Goal: Book appointment/travel/reservation

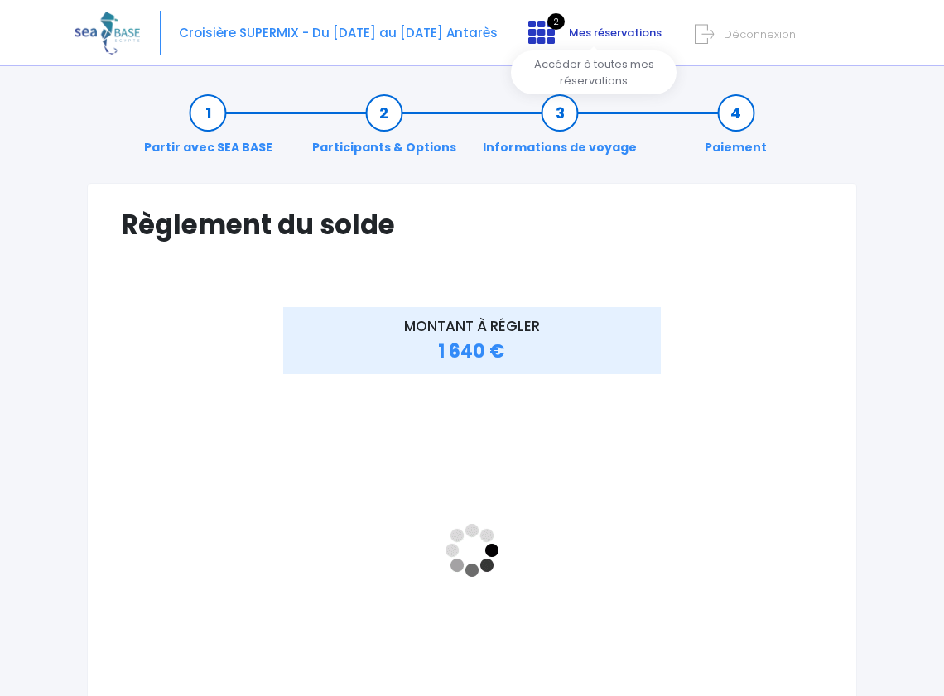
click at [553, 37] on icon at bounding box center [541, 32] width 26 height 26
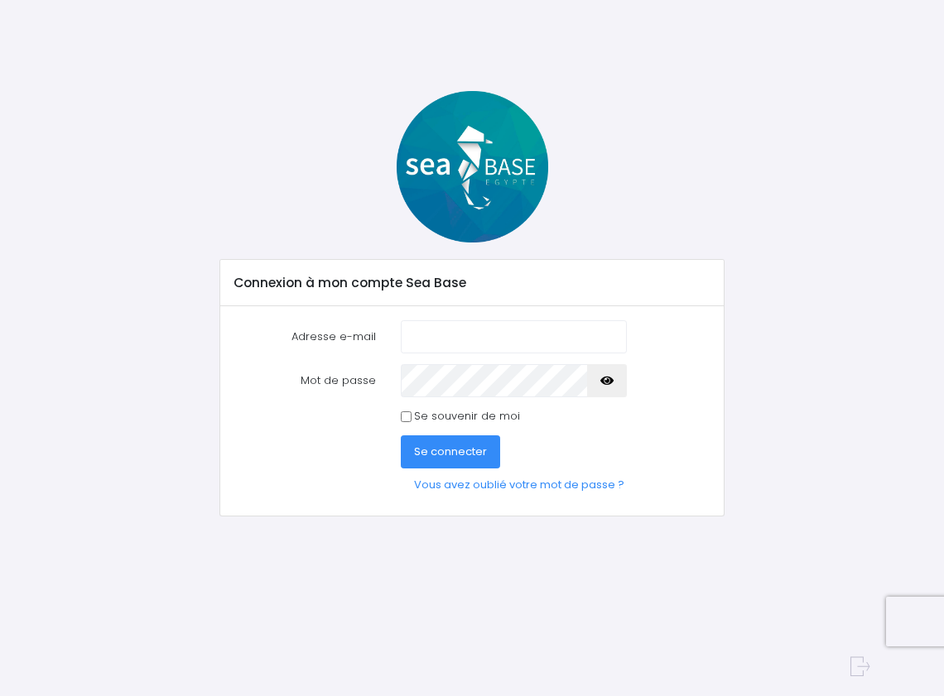
type input "kevin.keustermans@gmail.com"
click at [441, 460] on button "Se connecter" at bounding box center [450, 452] width 99 height 33
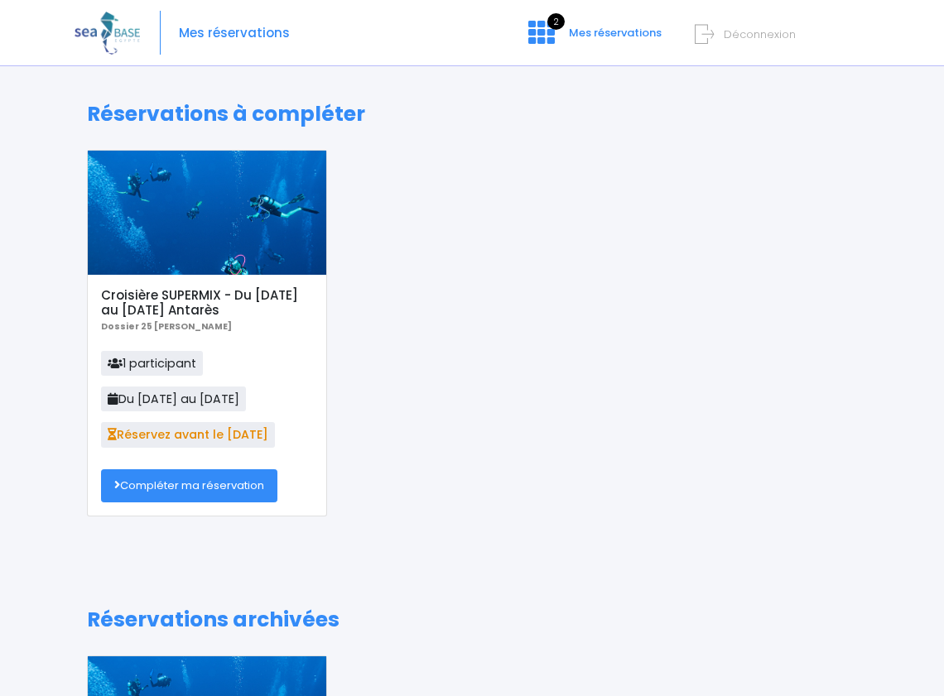
click at [200, 497] on link "Compléter ma réservation" at bounding box center [189, 485] width 176 height 33
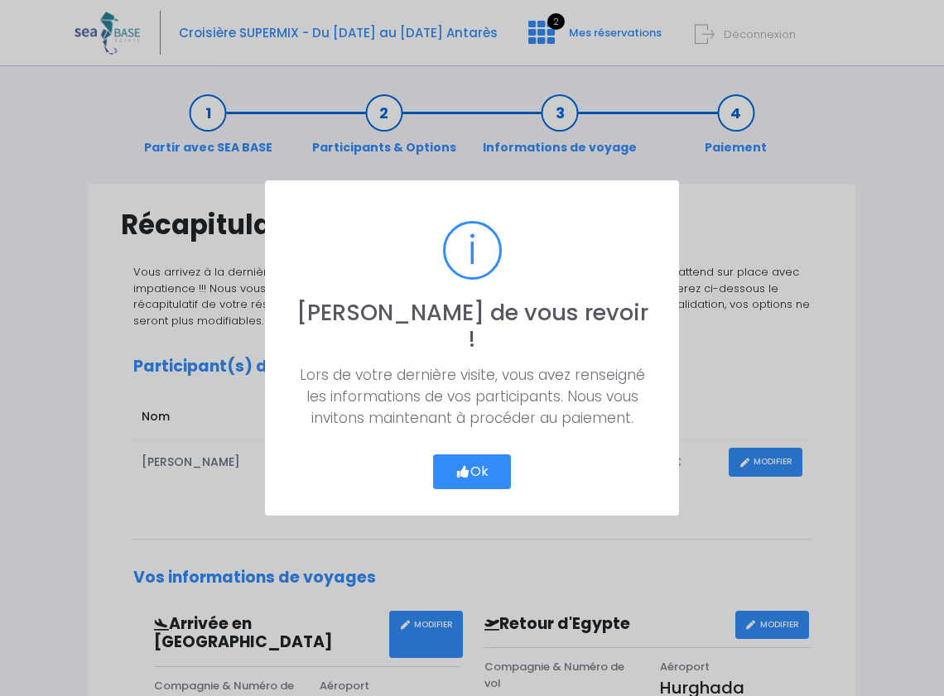
click at [469, 463] on button "Ok" at bounding box center [472, 472] width 78 height 35
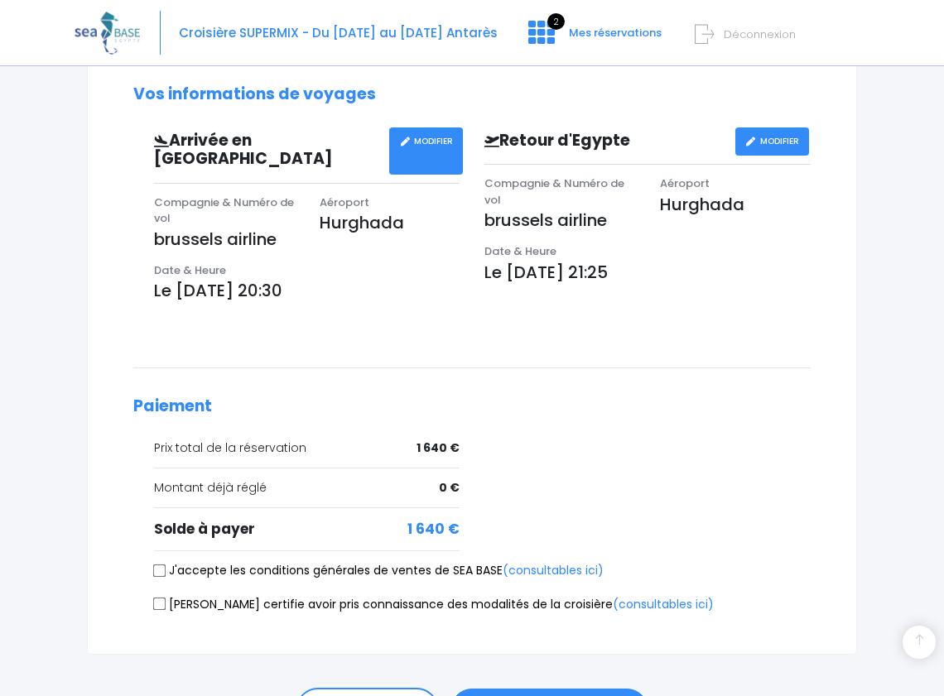
scroll to position [567, 0]
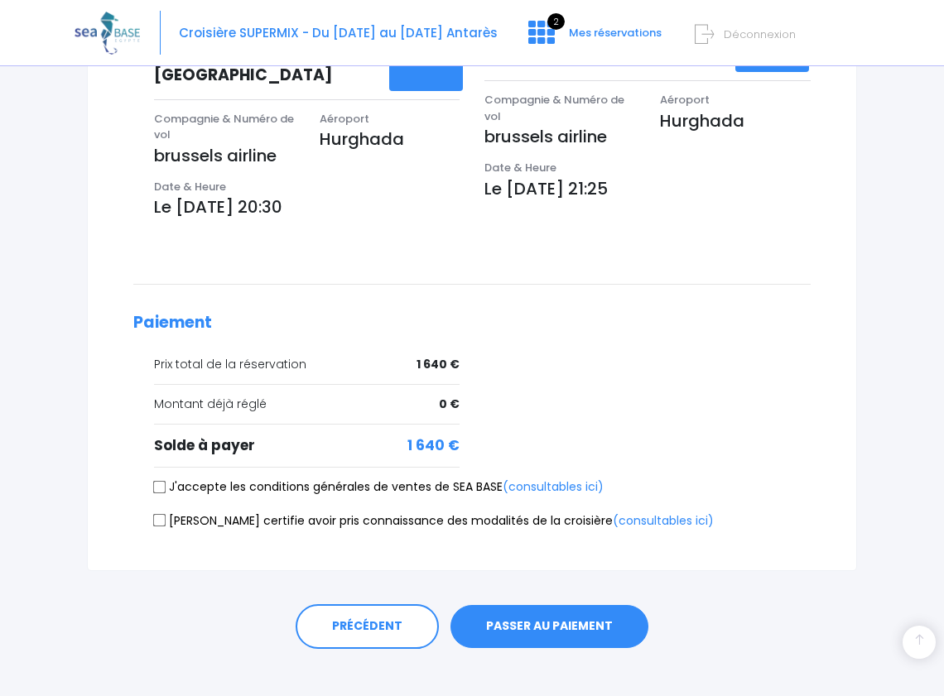
click at [526, 614] on button "PASSER AU PAIEMENT" at bounding box center [549, 626] width 198 height 43
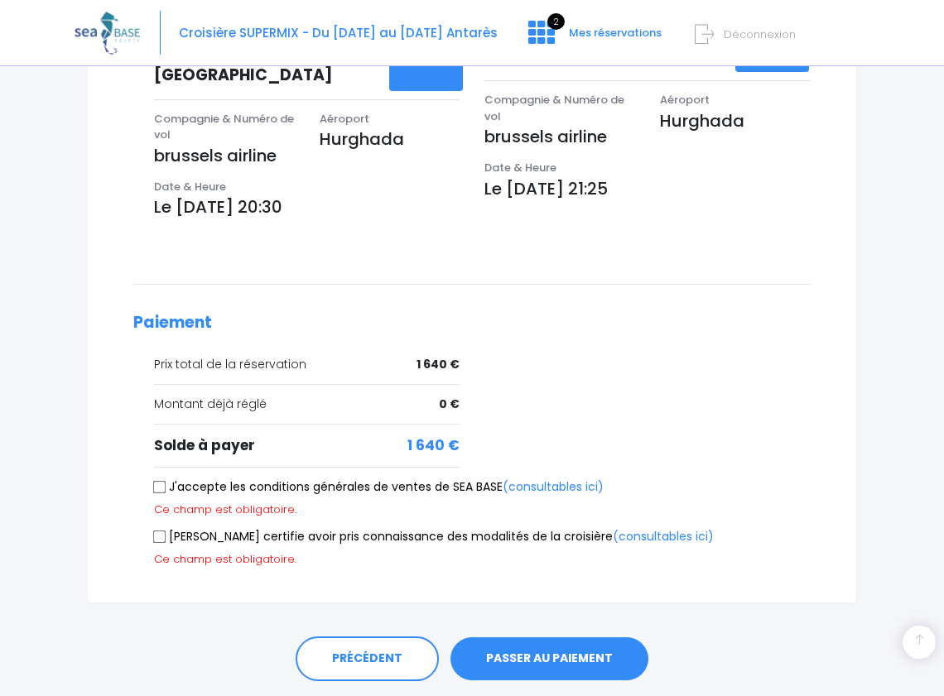
scroll to position [599, 0]
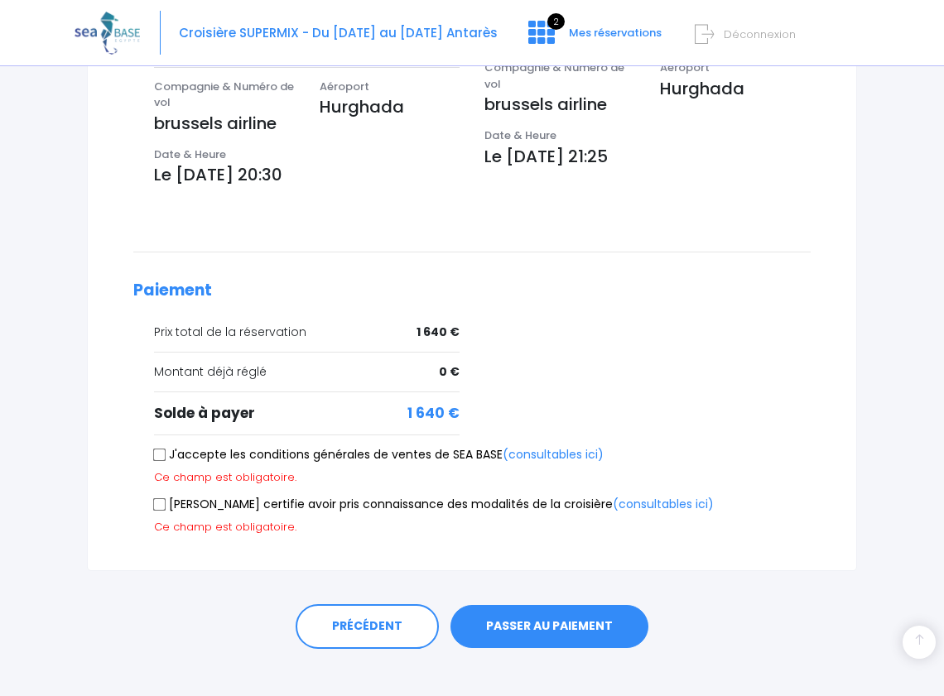
click at [159, 448] on input "J'accepte les conditions générales de ventes de SEA BASE (consultables ici)" at bounding box center [159, 454] width 13 height 13
checkbox input "true"
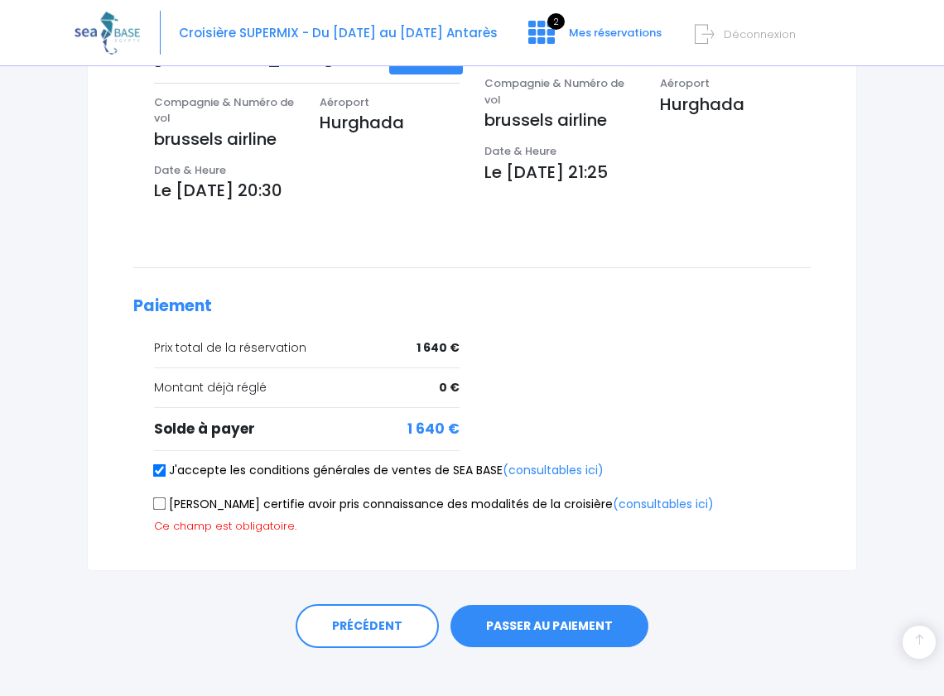
click at [159, 498] on input "Je certifie avoir pris connaissance des modalités de la croisière (consultables…" at bounding box center [159, 504] width 13 height 13
checkbox input "true"
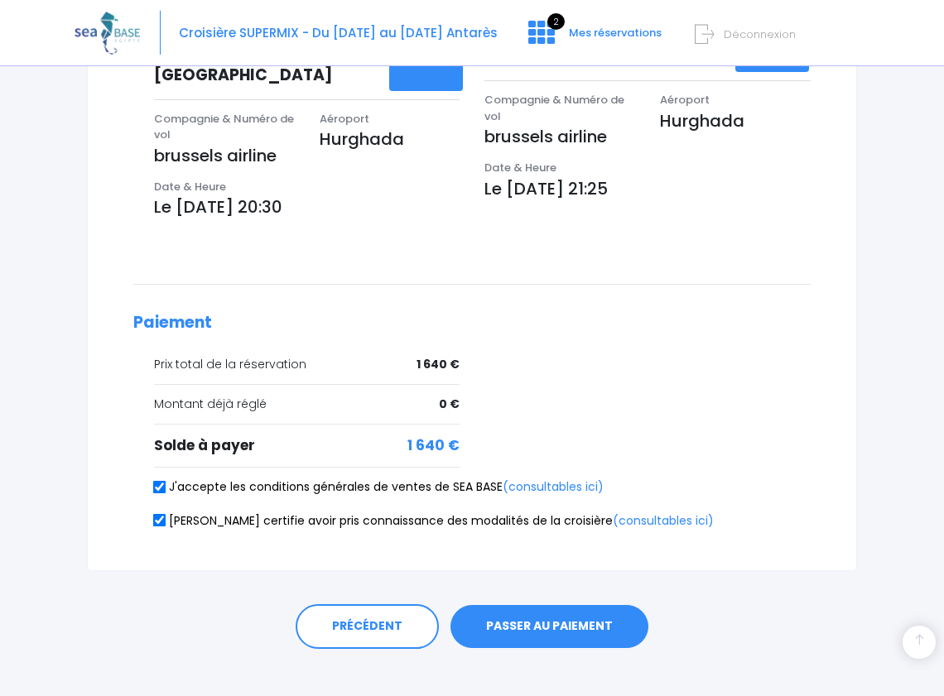
click at [565, 614] on button "PASSER AU PAIEMENT" at bounding box center [549, 626] width 198 height 43
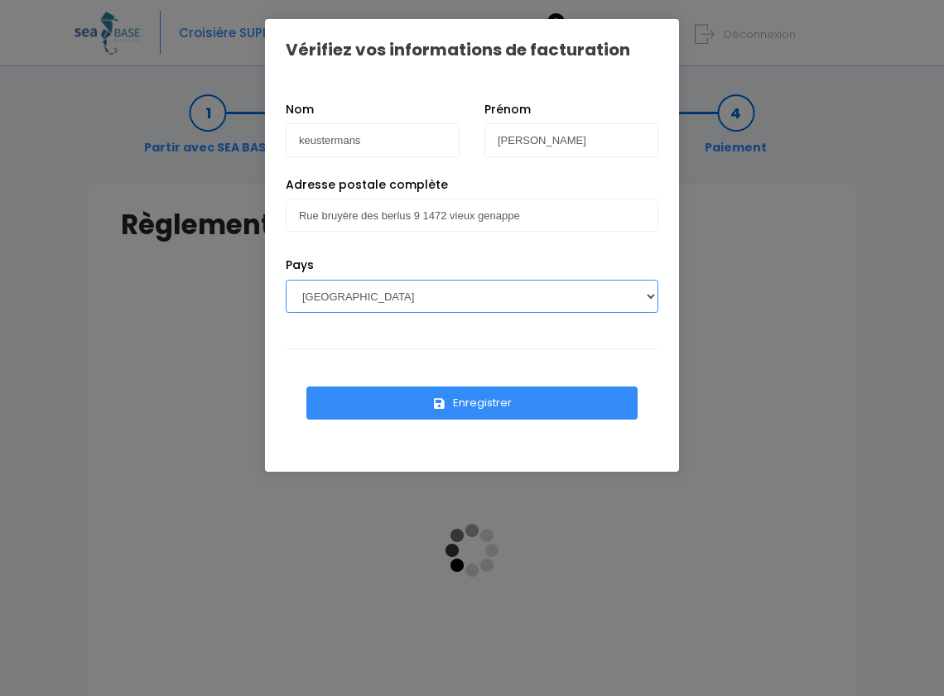
click at [472, 296] on select "[GEOGRAPHIC_DATA] [GEOGRAPHIC_DATA], [GEOGRAPHIC_DATA] [GEOGRAPHIC_DATA] [GEOGR…" at bounding box center [472, 296] width 373 height 33
select select "BE"
click at [286, 280] on select "AFGHANISTAN AFRIQUE DU SUD ÅLAND, ÎLES ALBANIE ALGÉRIE ALLEMAGNE ANDORRE ANGOLA…" at bounding box center [472, 296] width 373 height 33
click at [485, 413] on button "Enregistrer" at bounding box center [471, 403] width 331 height 33
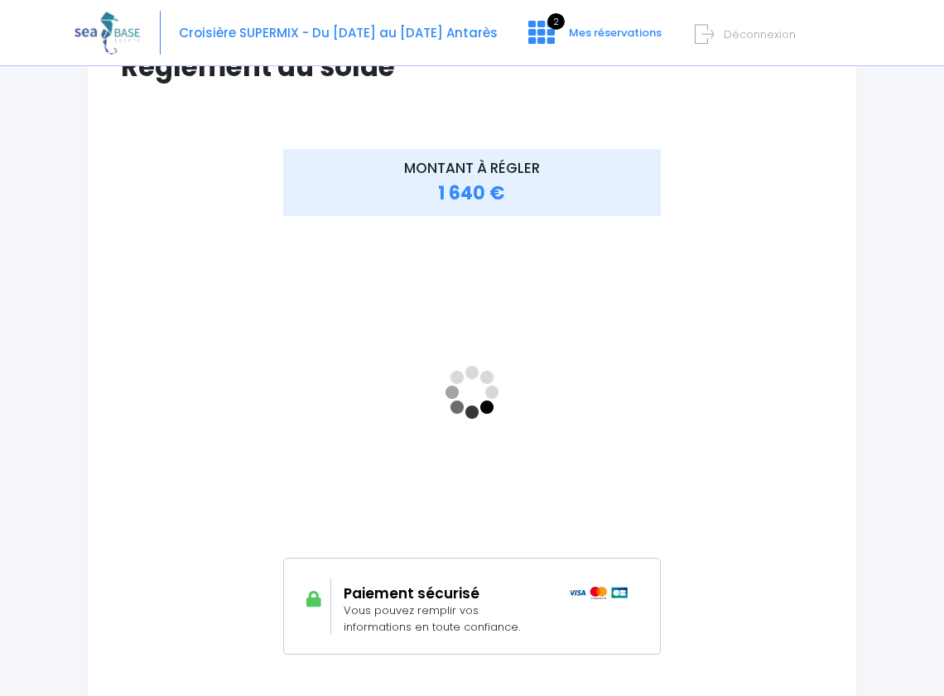
scroll to position [180, 0]
